Goal: Task Accomplishment & Management: Manage account settings

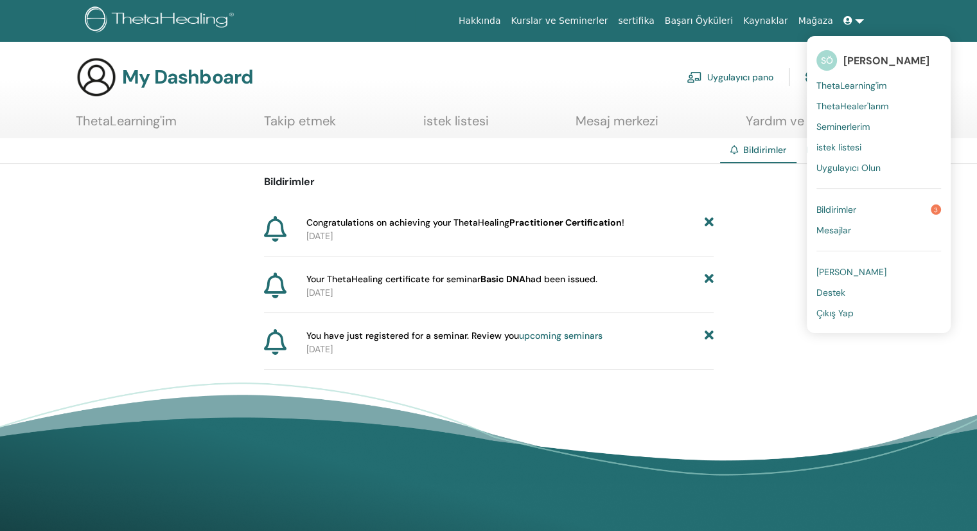
click at [847, 126] on span "Seminerlerim" at bounding box center [843, 127] width 53 height 12
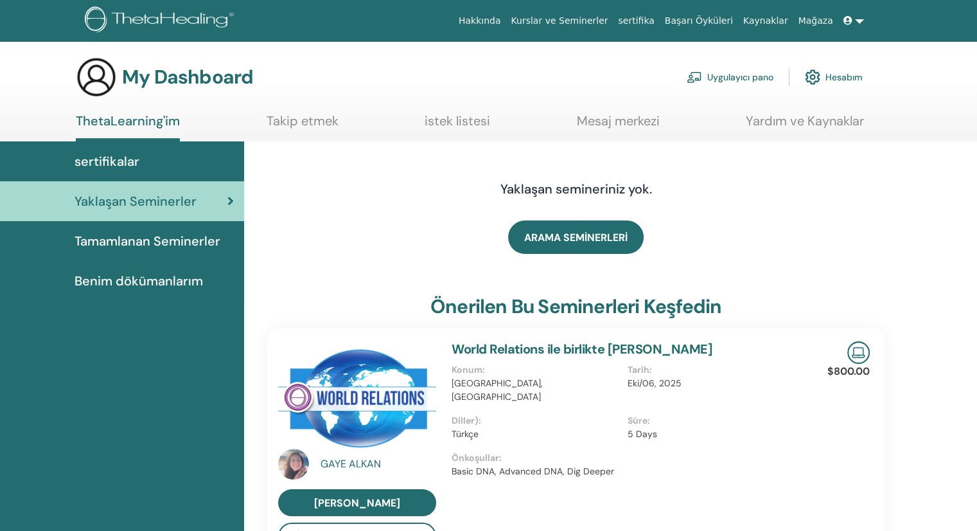
click at [130, 237] on span "Tamamlanan Seminerler" at bounding box center [148, 240] width 146 height 19
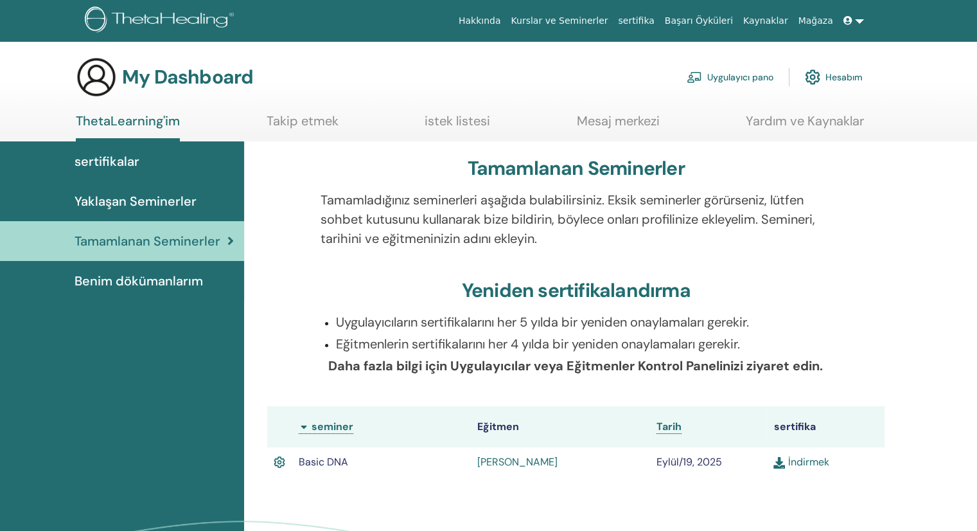
click at [849, 23] on icon at bounding box center [848, 20] width 9 height 9
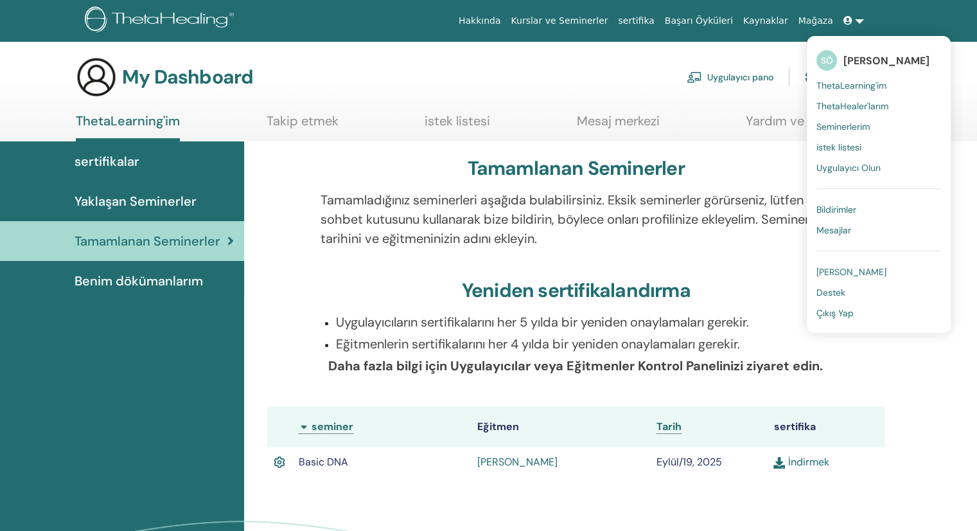
click at [864, 315] on link "Çıkış Yap" at bounding box center [879, 313] width 125 height 21
